Goal: Navigation & Orientation: Find specific page/section

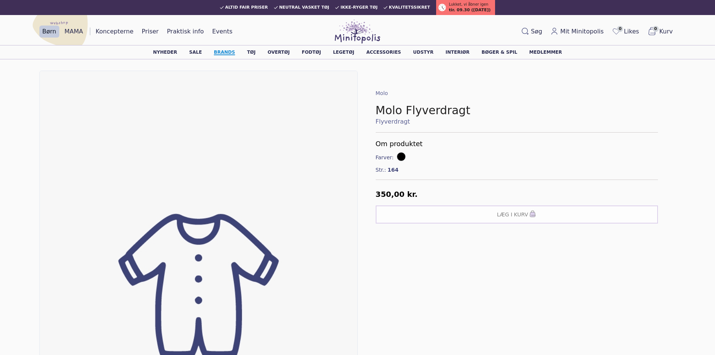
click at [235, 53] on link "Brands" at bounding box center [224, 52] width 21 height 5
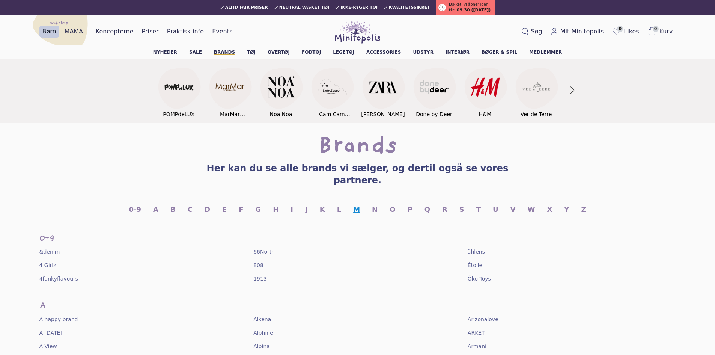
click at [357, 204] on link "M" at bounding box center [356, 209] width 7 height 11
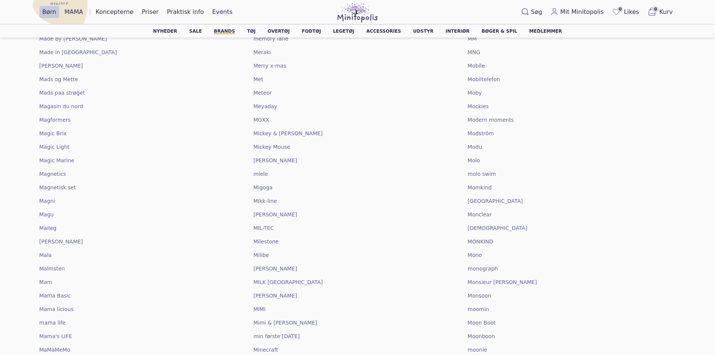
scroll to position [4667, 0]
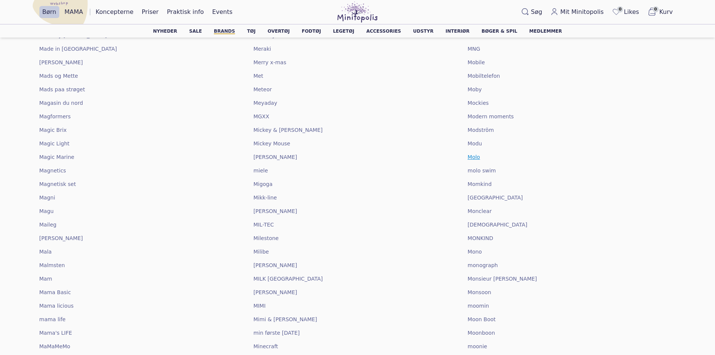
click at [470, 153] on span "Molo" at bounding box center [474, 157] width 12 height 8
